Goal: Communication & Community: Answer question/provide support

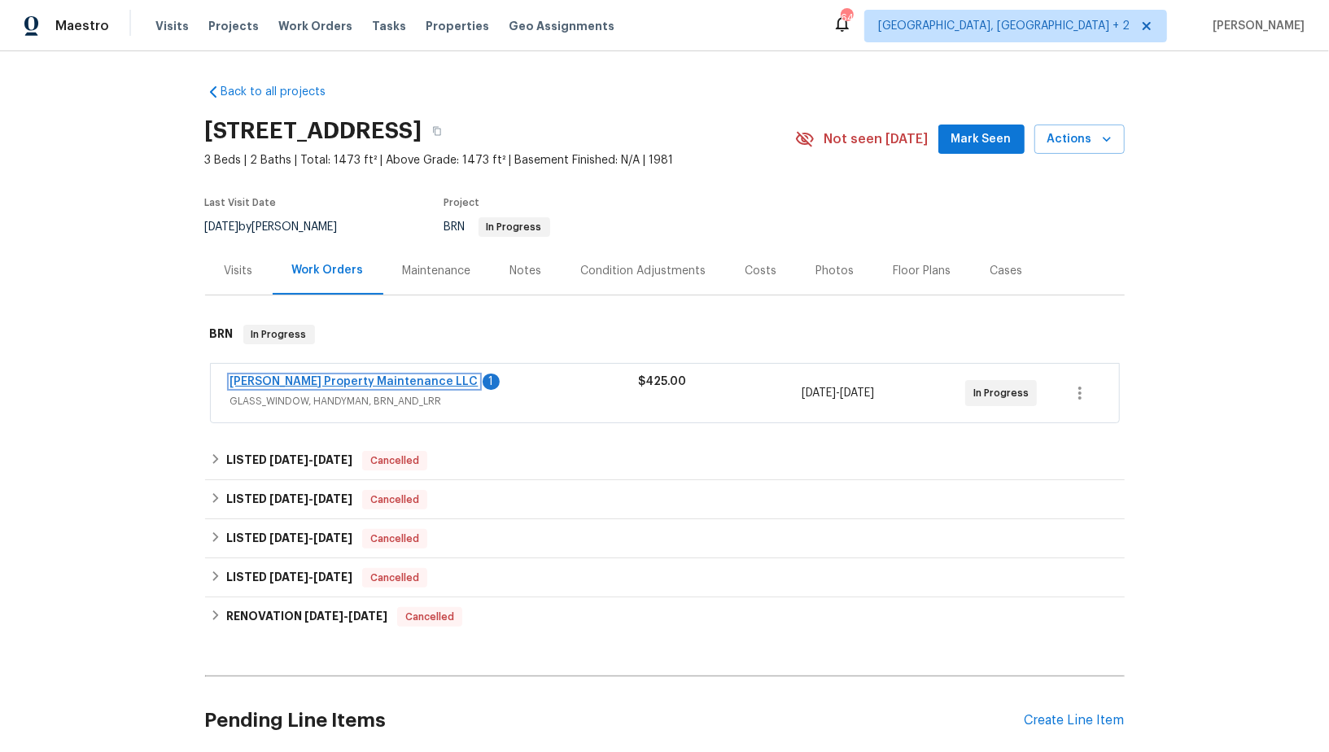
click at [340, 384] on link "[PERSON_NAME] Property Maintenance LLC" at bounding box center [354, 381] width 248 height 11
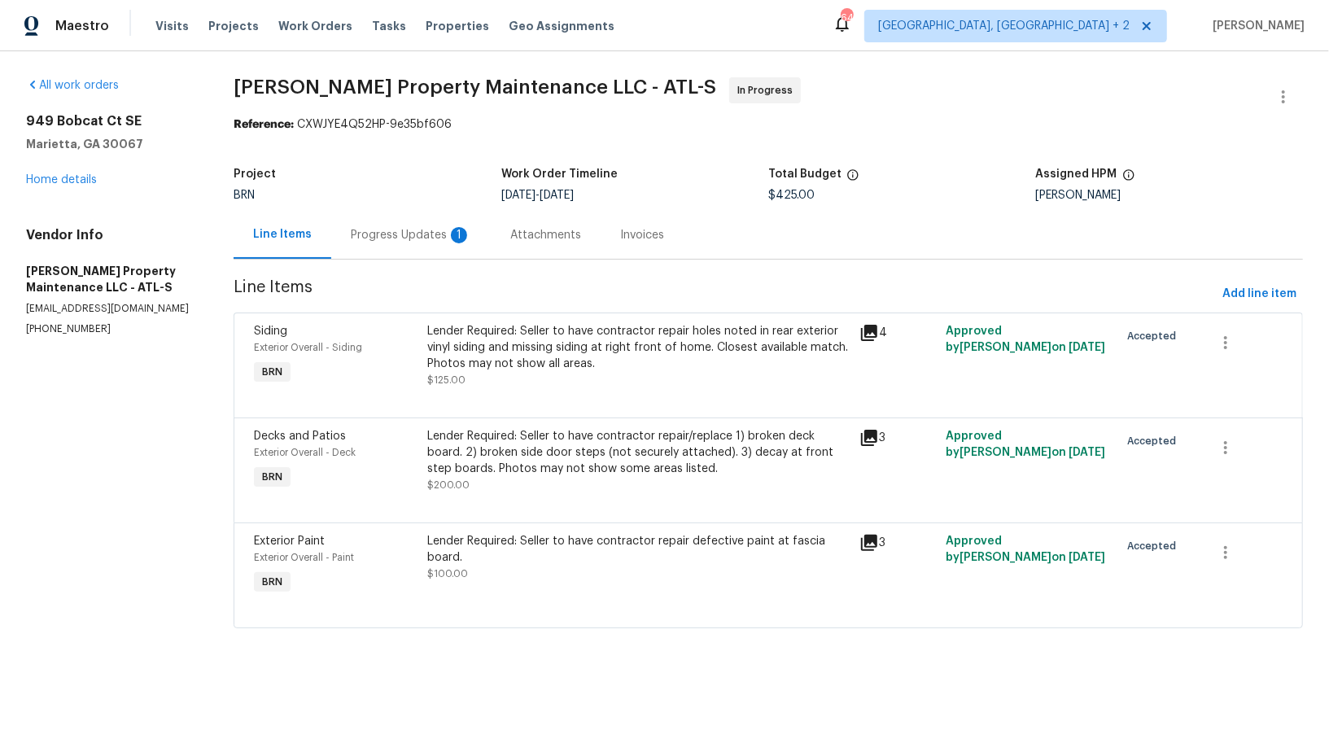
click at [424, 240] on div "Progress Updates 1" at bounding box center [411, 235] width 120 height 16
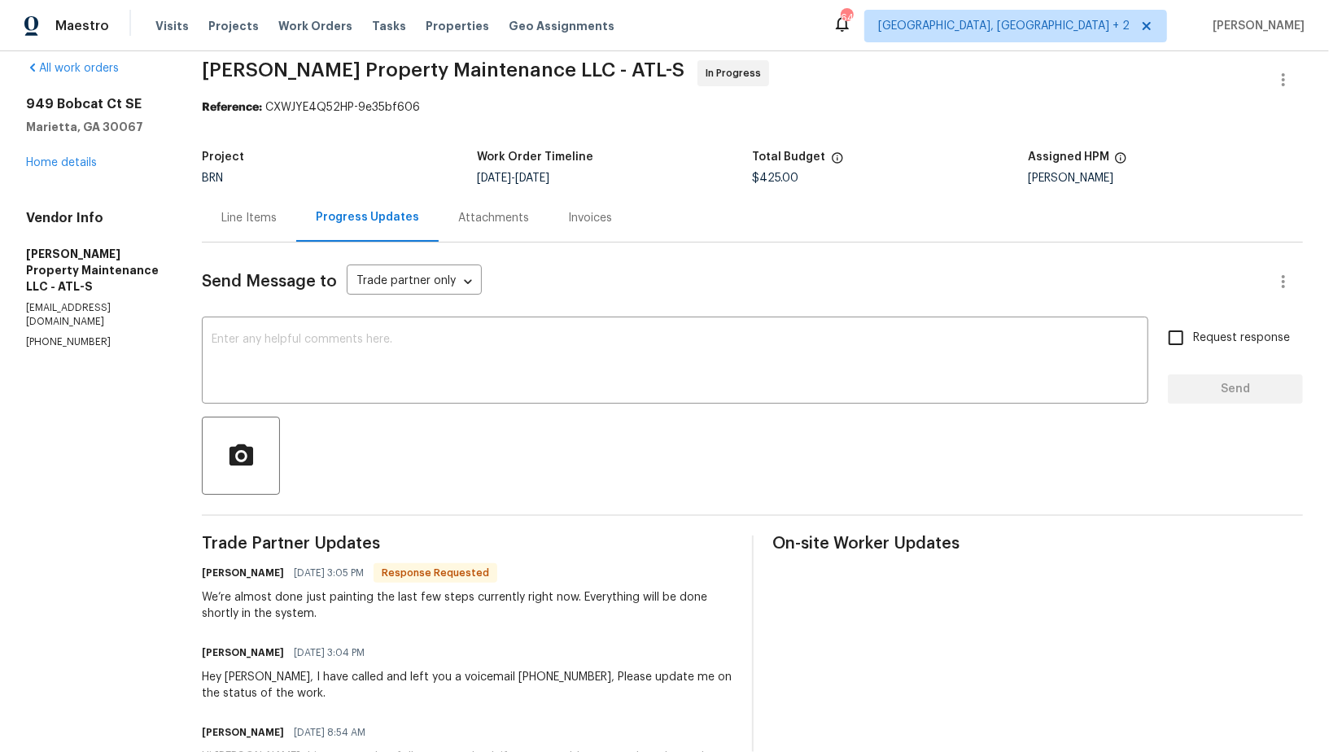
scroll to position [21, 0]
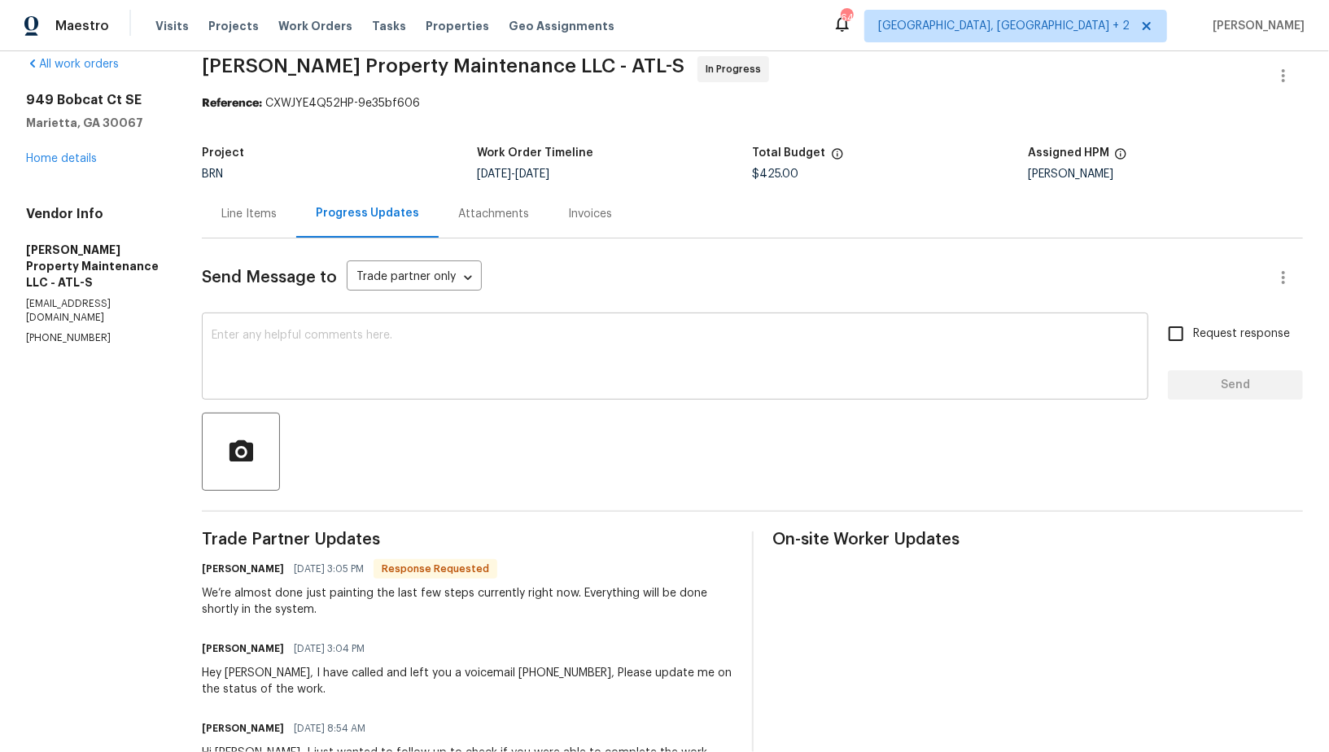
click at [394, 391] on div "x ​" at bounding box center [675, 358] width 946 height 83
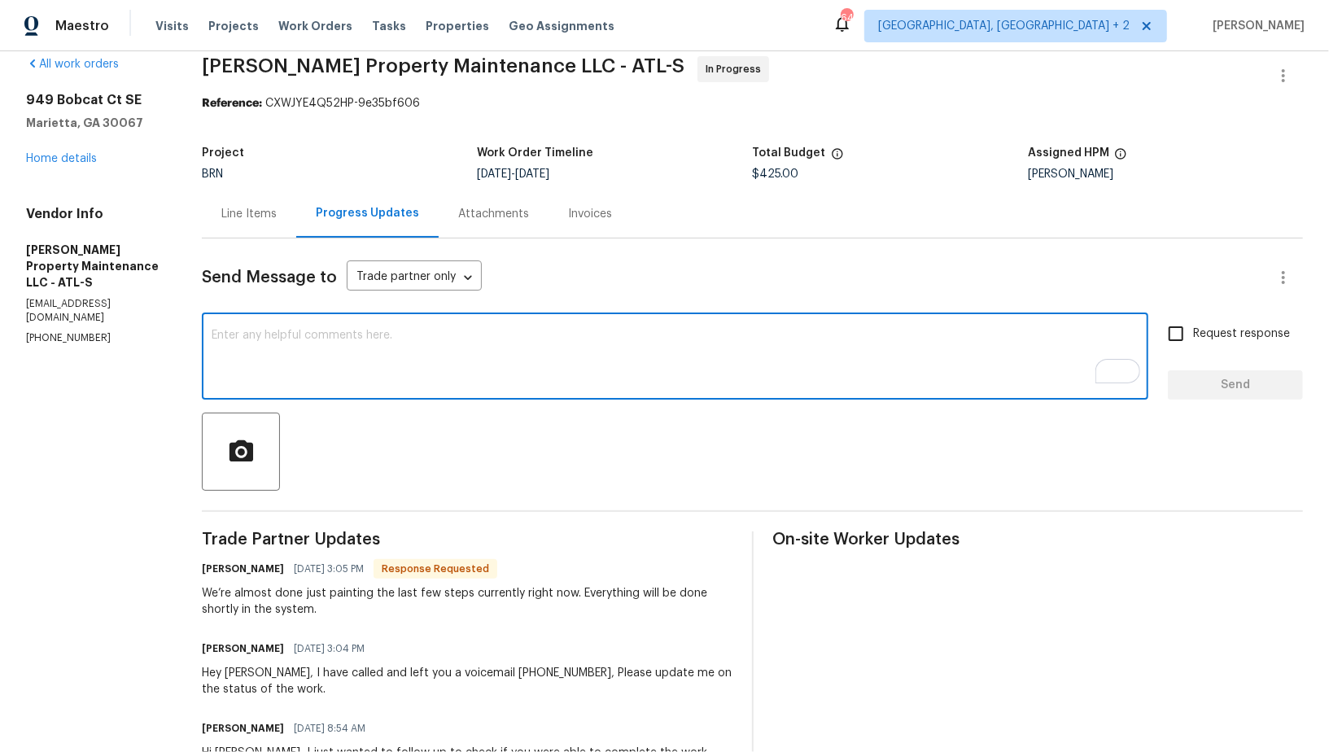
click at [379, 382] on textarea "To enrich screen reader interactions, please activate Accessibility in Grammarl…" at bounding box center [675, 358] width 927 height 57
type textarea "Thanks for the update!"
click at [1190, 335] on input "Request response" at bounding box center [1176, 334] width 34 height 34
checkbox input "true"
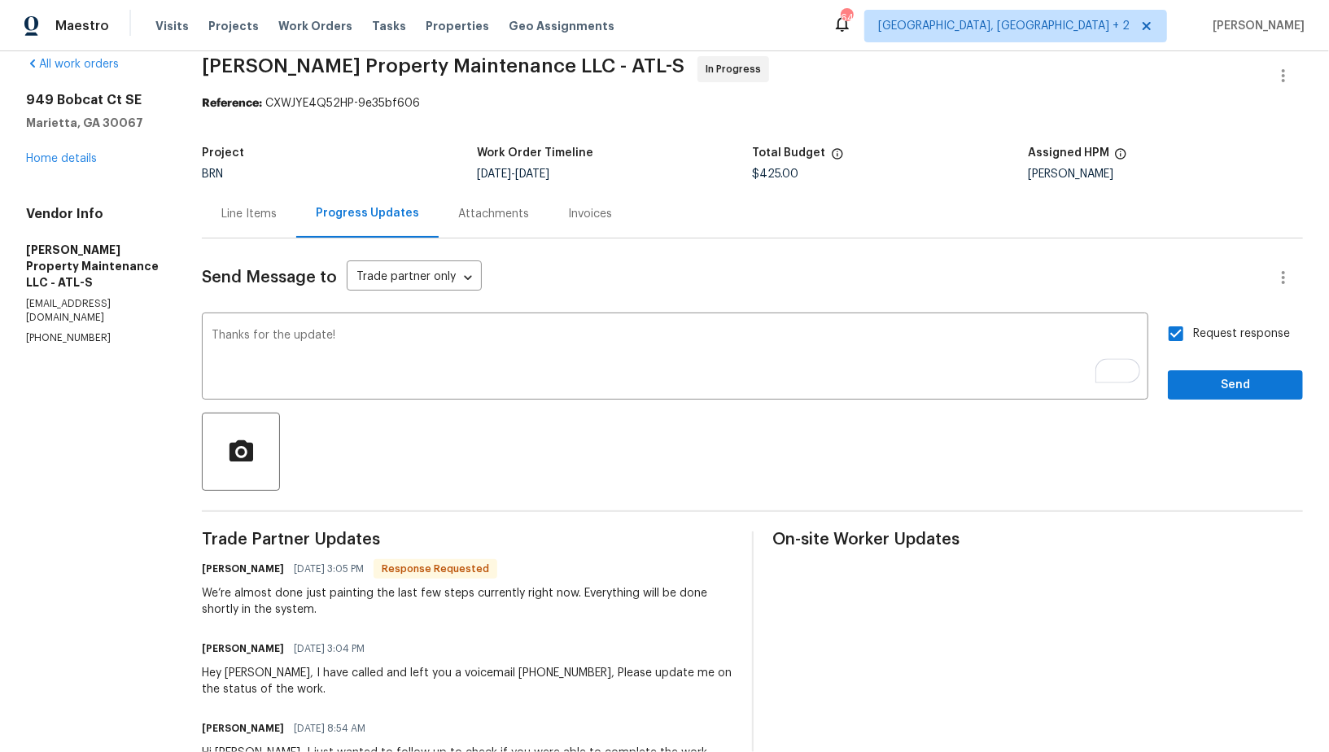
click at [1203, 400] on div "Send Message to Trade partner only Trade partner only ​ Thanks for the update! …" at bounding box center [752, 740] width 1101 height 1004
click at [1200, 392] on span "Send" at bounding box center [1235, 385] width 109 height 20
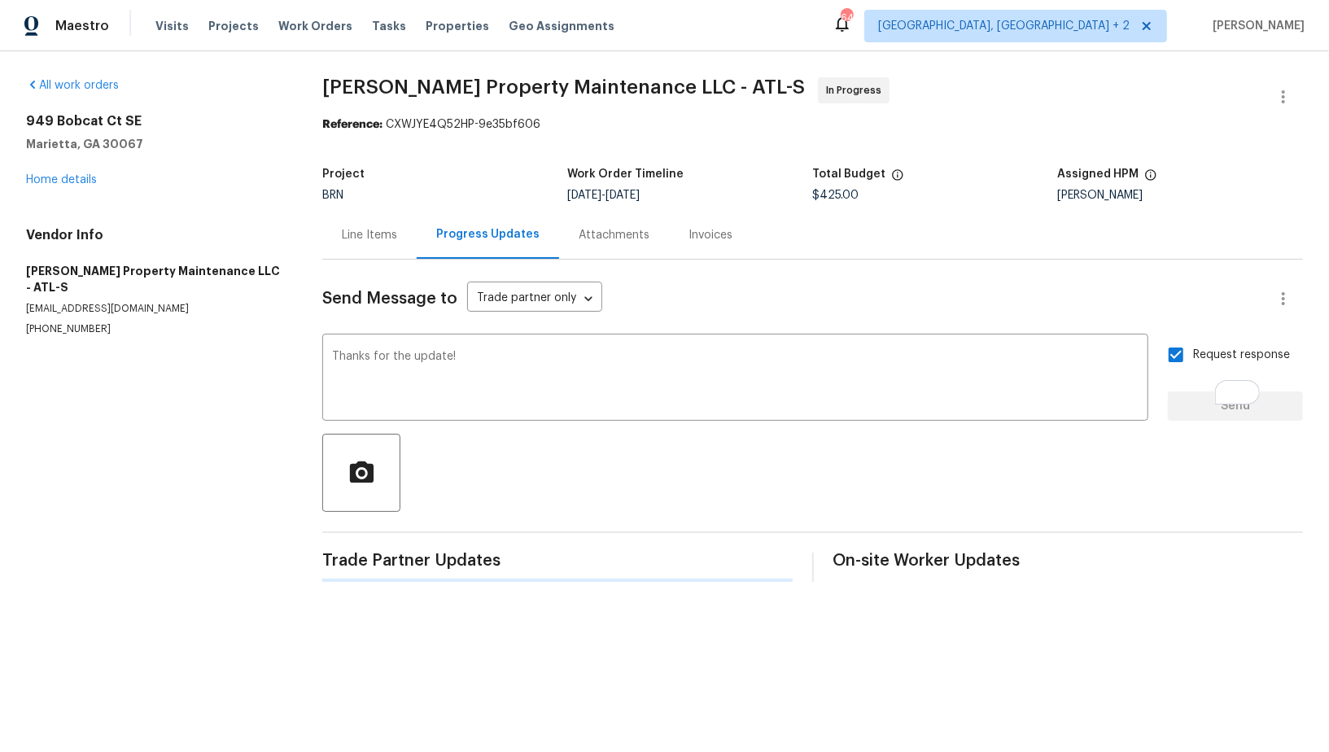
scroll to position [0, 0]
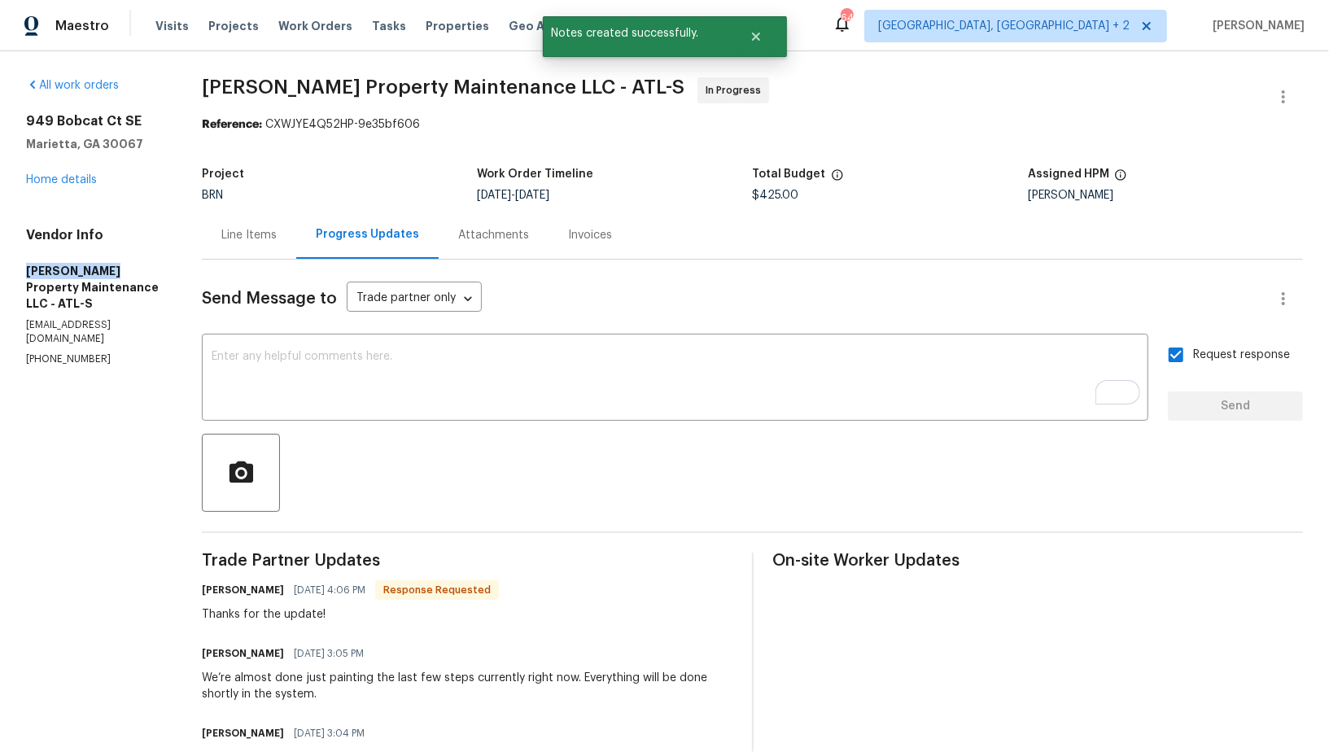
drag, startPoint x: 11, startPoint y: 275, endPoint x: 126, endPoint y: 275, distance: 115.5
click at [126, 275] on div "All work orders [STREET_ADDRESS] Home details Vendor Info [PERSON_NAME] Propert…" at bounding box center [664, 702] width 1329 height 1302
copy h5 "[PERSON_NAME] Property"
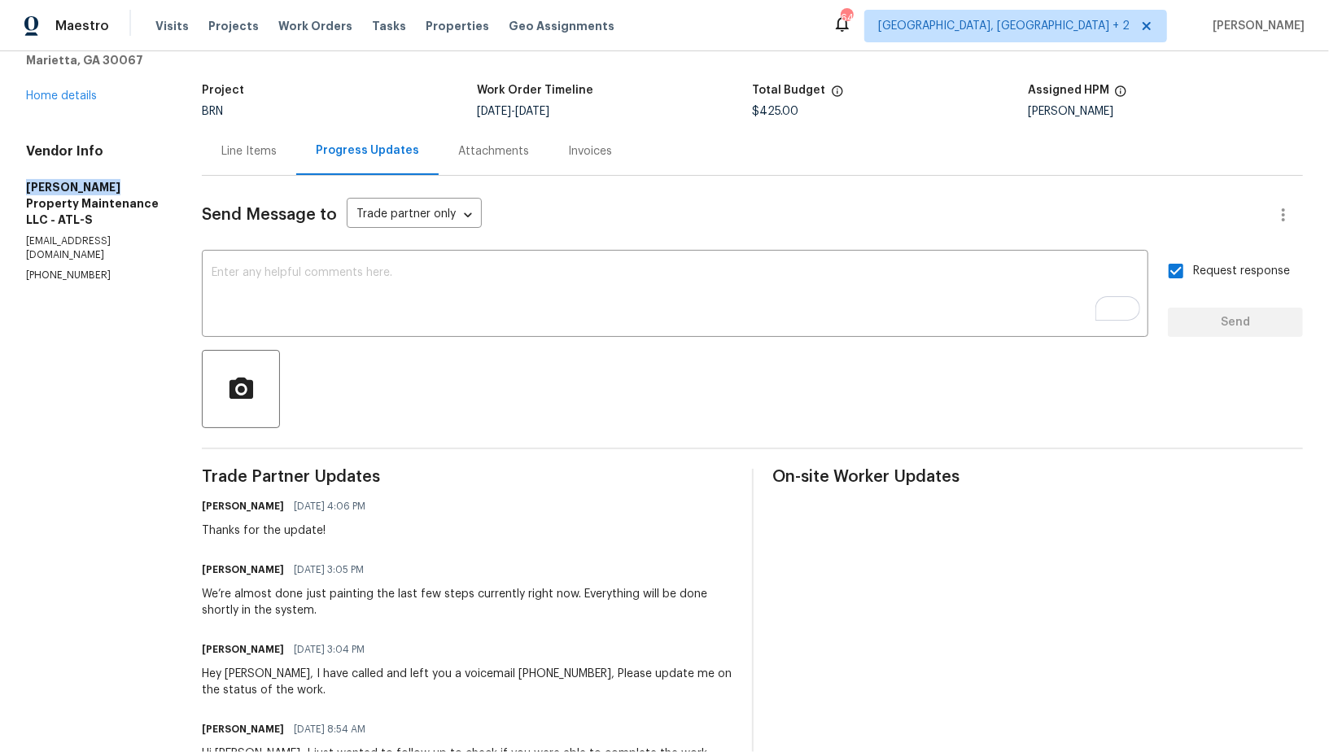
scroll to position [96, 0]
